Goal: Task Accomplishment & Management: Complete application form

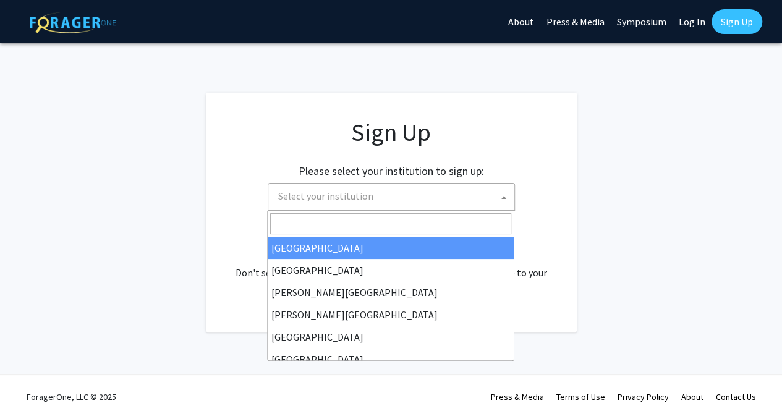
click at [453, 203] on span "Select your institution" at bounding box center [393, 196] width 241 height 25
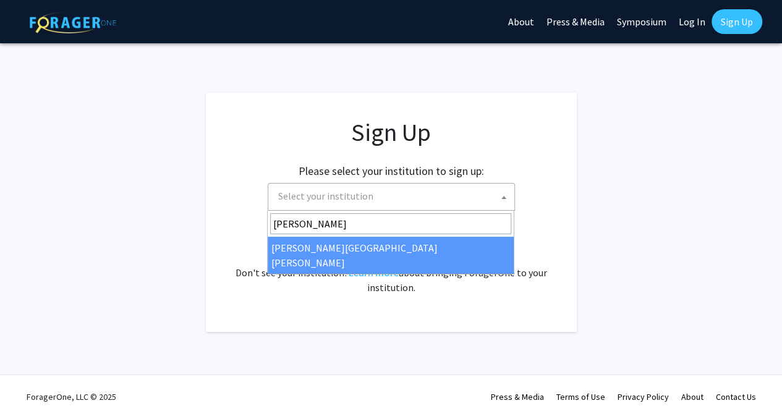
type input "[PERSON_NAME]"
select select "1"
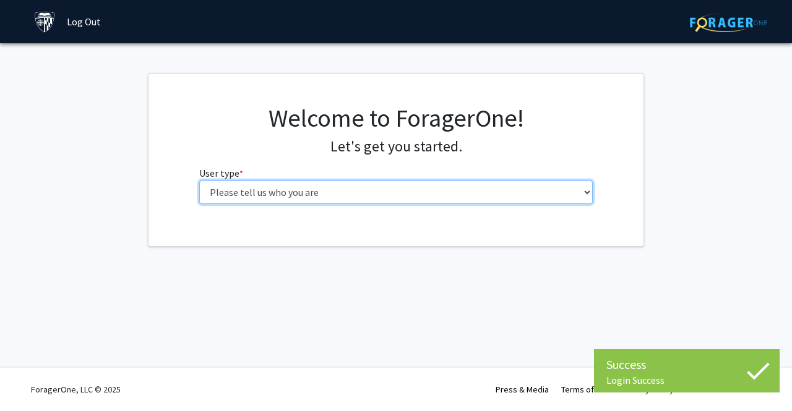
click at [584, 191] on select "Please tell us who you are Undergraduate Student Master's Student Doctoral Cand…" at bounding box center [396, 193] width 394 height 24
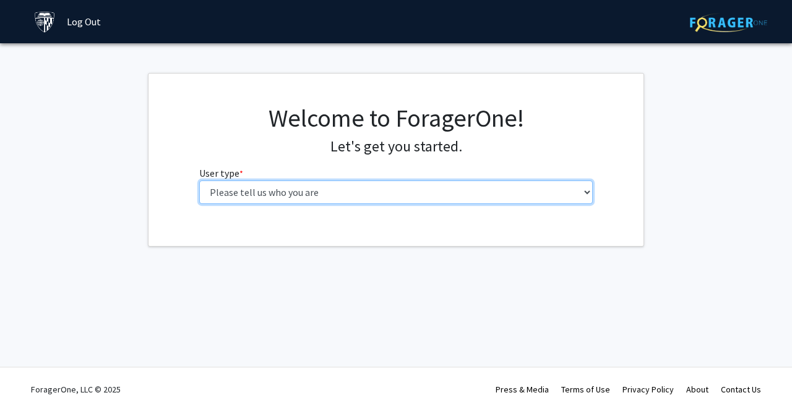
select select "2: masters"
click at [199, 181] on select "Please tell us who you are Undergraduate Student Master's Student Doctoral Cand…" at bounding box center [396, 193] width 394 height 24
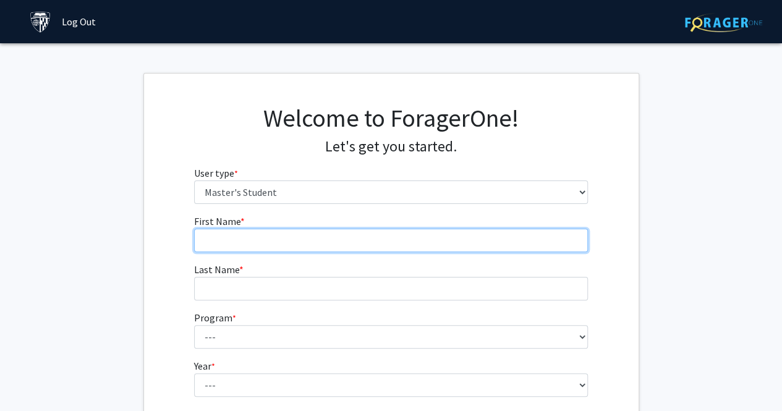
click at [416, 241] on input "First Name * required" at bounding box center [391, 241] width 394 height 24
type input "[PERSON_NAME]"
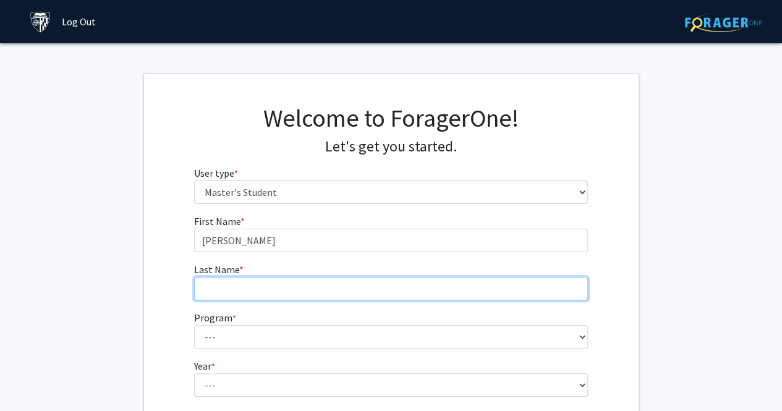
type input "[PERSON_NAME]"
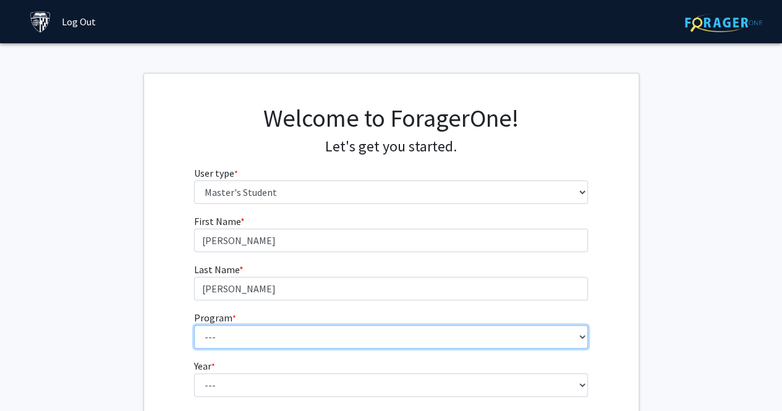
click at [288, 337] on select "--- Anatomy Education Applied and Computational Mathematics Applied Biomedical …" at bounding box center [391, 337] width 394 height 24
select select "29: 19"
click at [194, 325] on select "--- Anatomy Education Applied and Computational Mathematics Applied Biomedical …" at bounding box center [391, 337] width 394 height 24
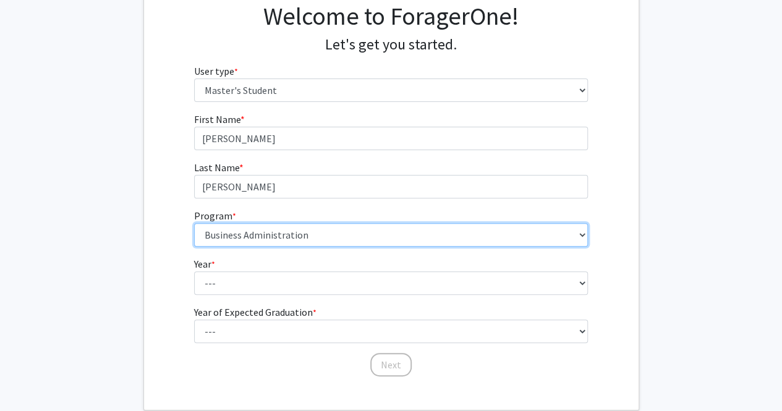
scroll to position [103, 0]
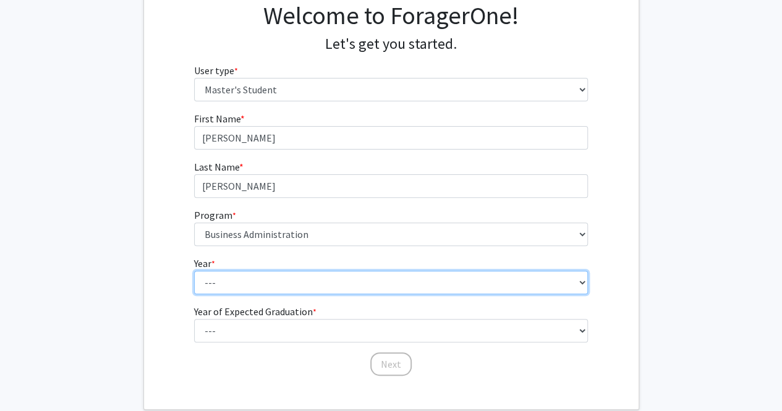
click at [316, 286] on select "--- First Year Second Year" at bounding box center [391, 283] width 394 height 24
select select "1: first_year"
click at [194, 271] on select "--- First Year Second Year" at bounding box center [391, 283] width 394 height 24
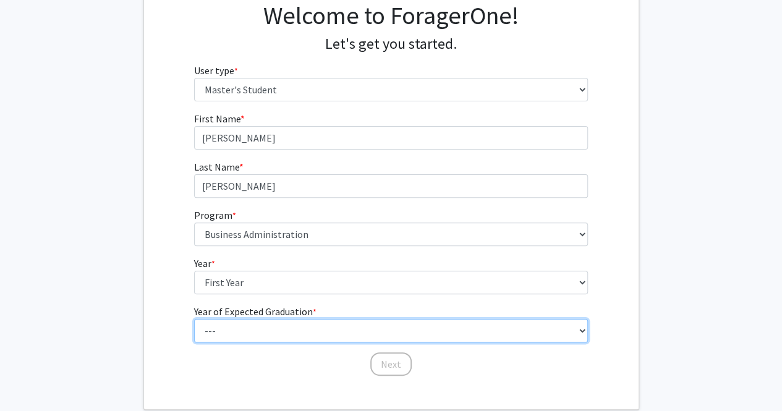
click at [257, 333] on select "--- 2025 2026 2027 2028 2029 2030 2031 2032 2033 2034" at bounding box center [391, 331] width 394 height 24
select select "2: 2026"
click at [194, 319] on select "--- 2025 2026 2027 2028 2029 2030 2031 2032 2033 2034" at bounding box center [391, 331] width 394 height 24
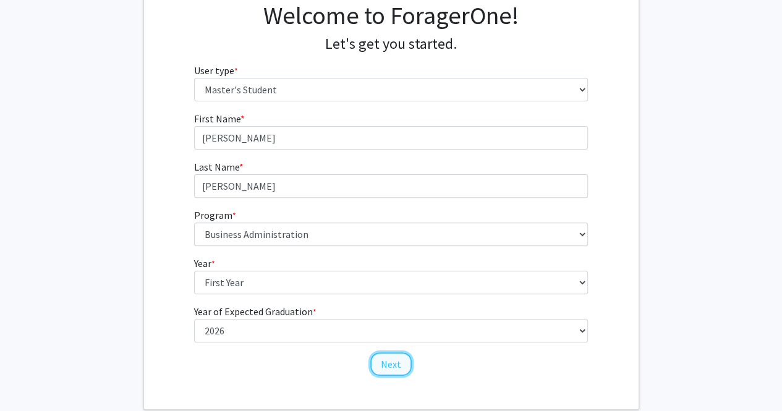
click at [393, 359] on button "Next" at bounding box center [390, 365] width 41 height 24
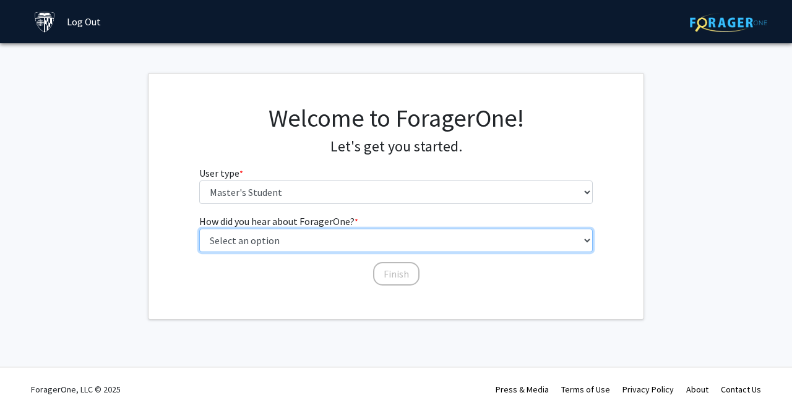
click at [332, 240] on select "Select an option Peer/student recommendation Faculty/staff recommendation Unive…" at bounding box center [396, 241] width 394 height 24
select select "3: university_website"
click at [199, 229] on select "Select an option Peer/student recommendation Faculty/staff recommendation Unive…" at bounding box center [396, 241] width 394 height 24
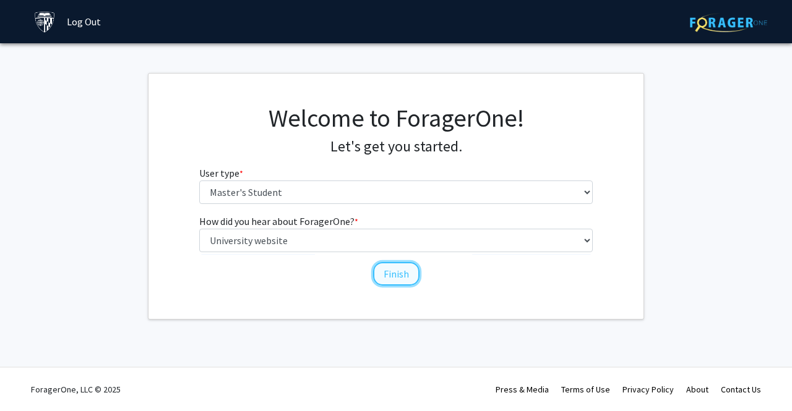
click at [383, 281] on button "Finish" at bounding box center [396, 274] width 46 height 24
